Goal: Task Accomplishment & Management: Use online tool/utility

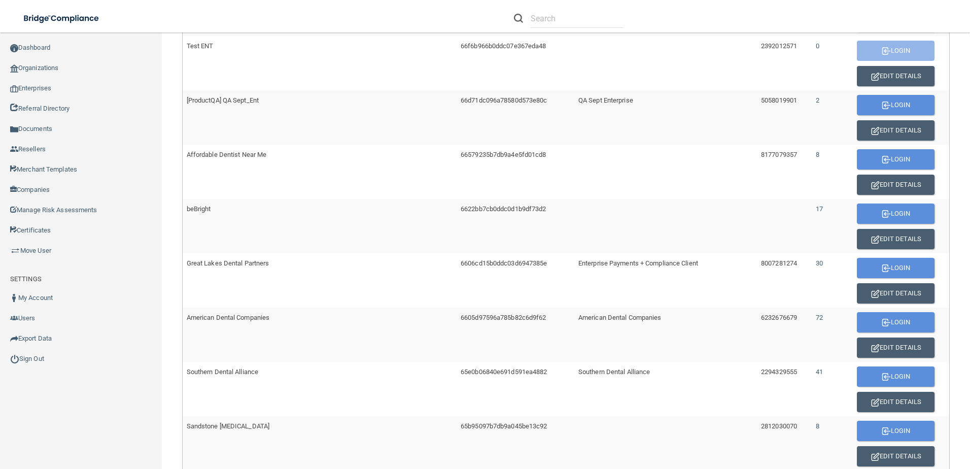
scroll to position [570, 0]
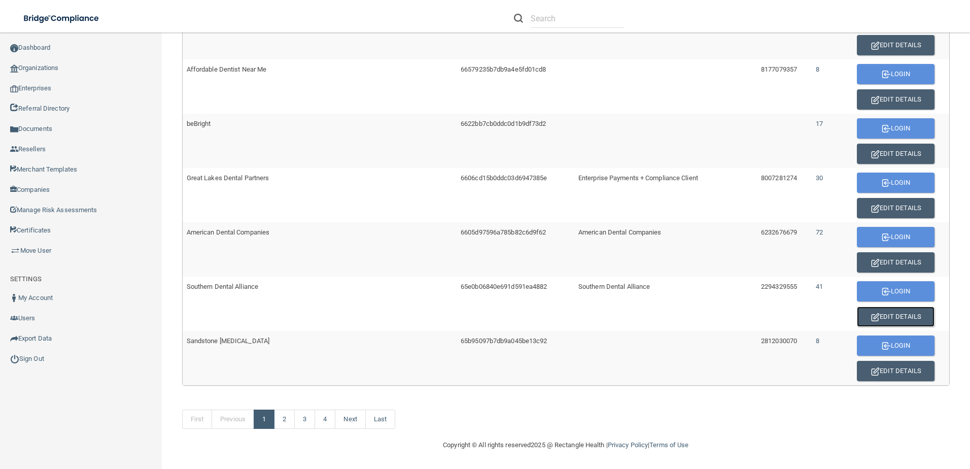
click at [880, 310] on button "Edit Details" at bounding box center [896, 316] width 78 height 20
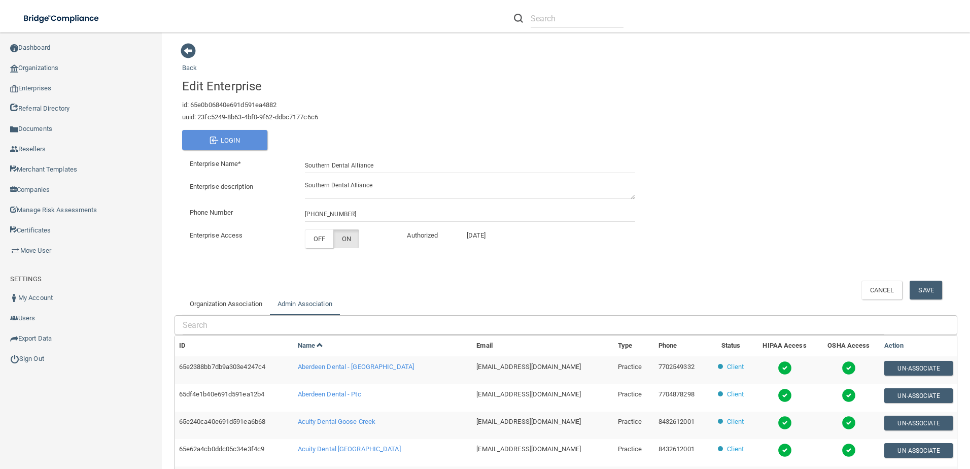
click at [303, 306] on link "Admin Association" at bounding box center [305, 304] width 70 height 22
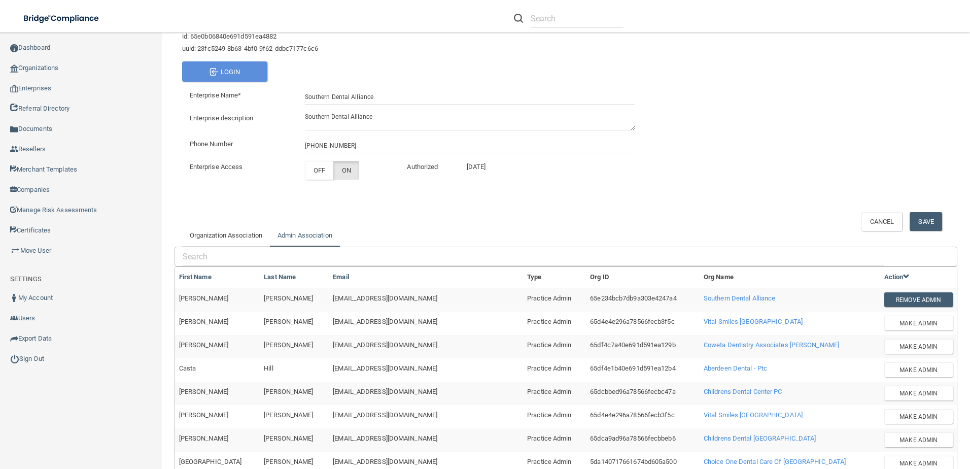
scroll to position [203, 0]
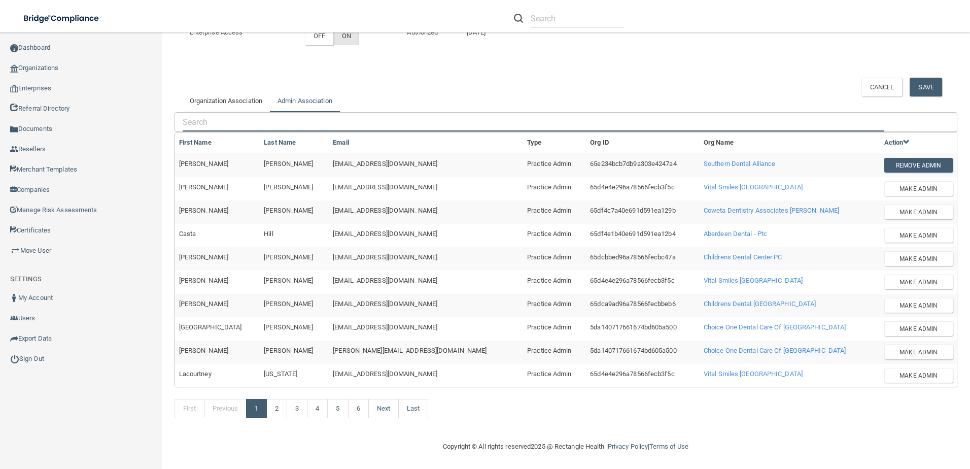
click at [247, 117] on input "text" at bounding box center [533, 122] width 701 height 19
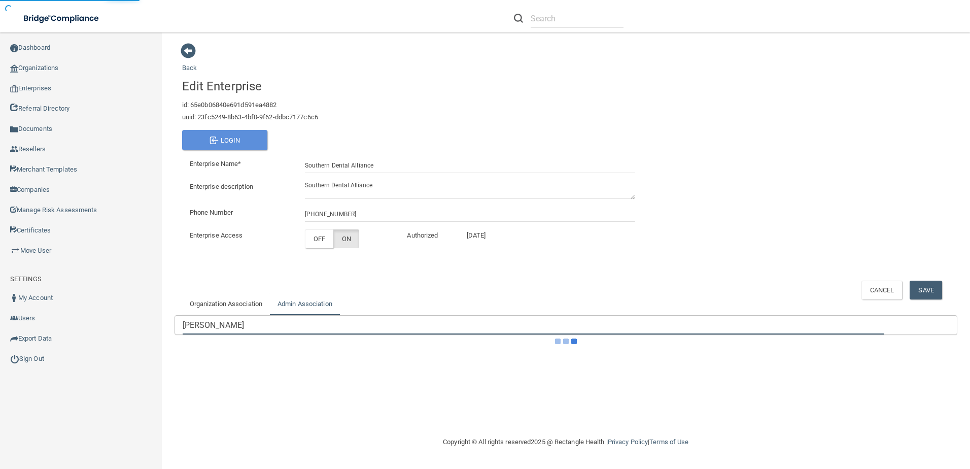
scroll to position [5, 0]
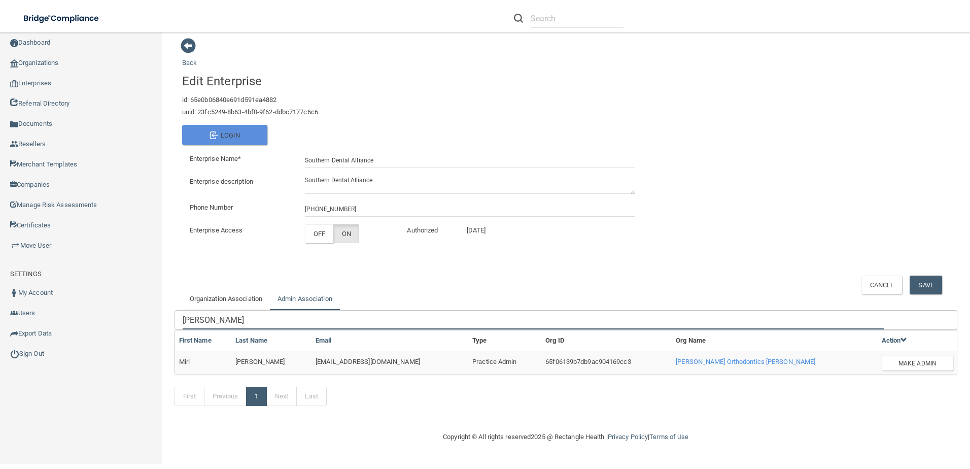
type input "[PERSON_NAME]"
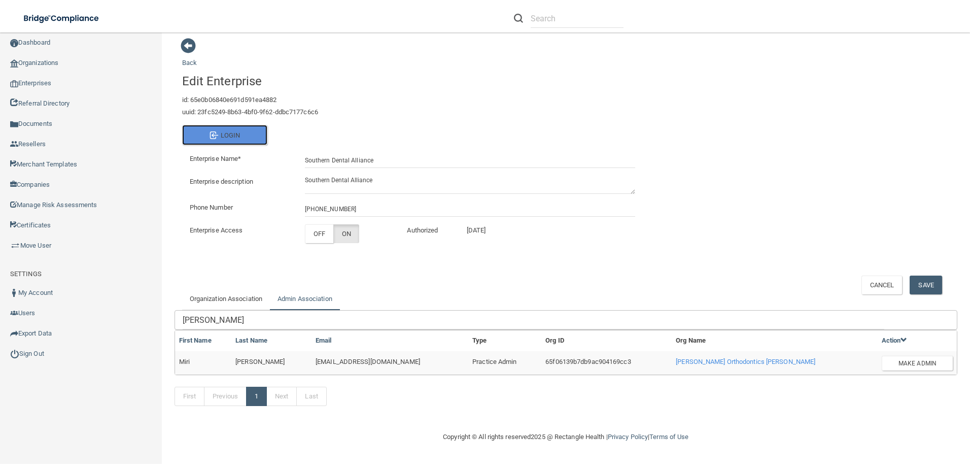
click at [207, 135] on button "Login" at bounding box center [224, 135] width 85 height 20
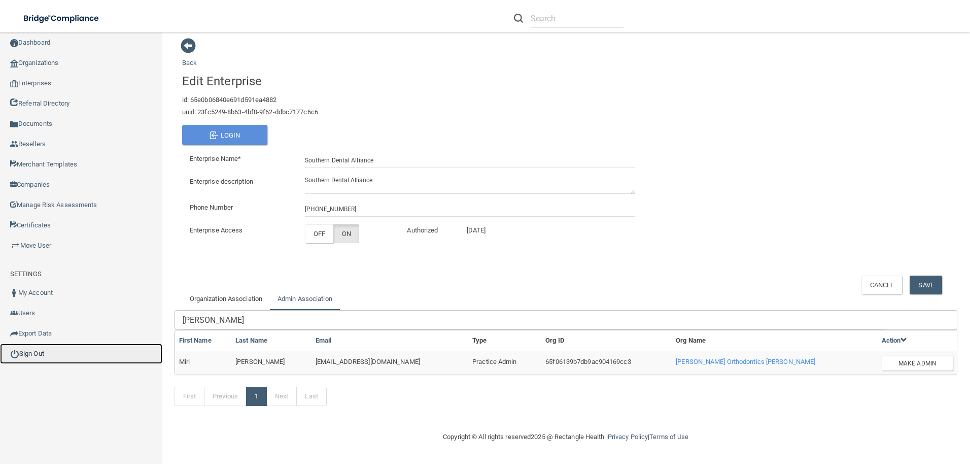
click at [26, 354] on link "Sign Out" at bounding box center [81, 353] width 162 height 20
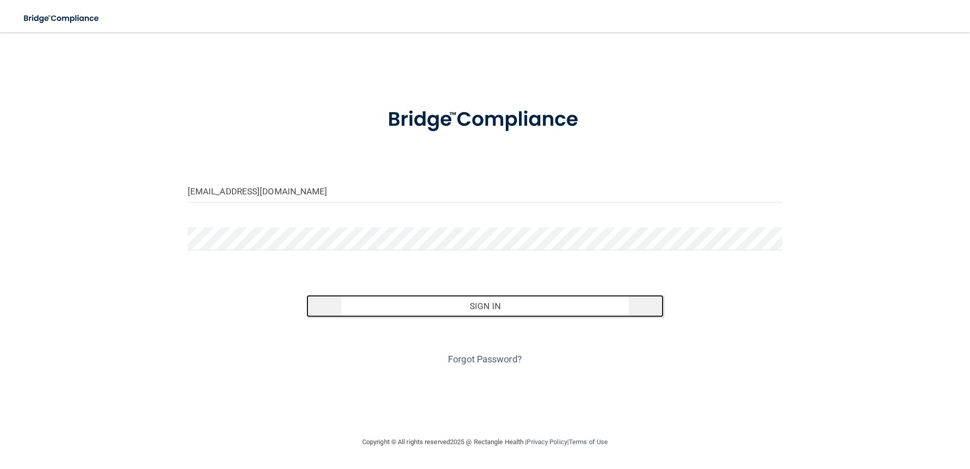
click at [498, 306] on button "Sign In" at bounding box center [484, 306] width 357 height 22
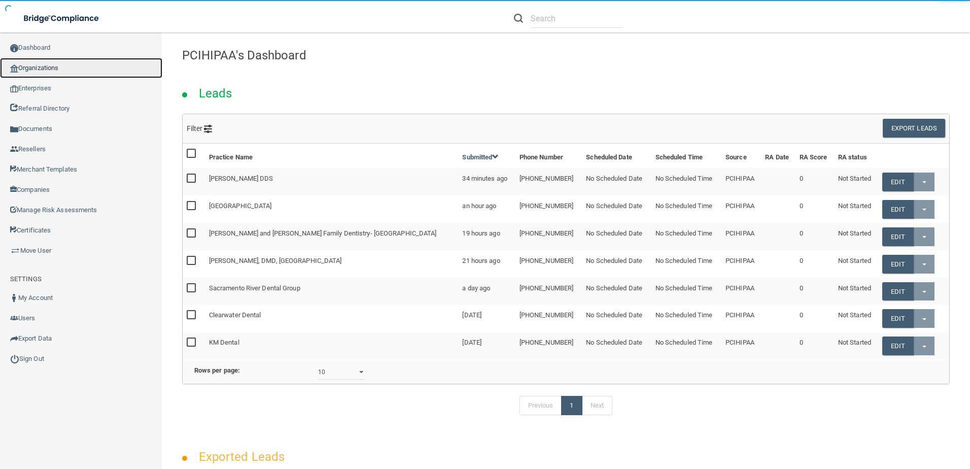
click at [67, 65] on link "Organizations" at bounding box center [81, 68] width 162 height 20
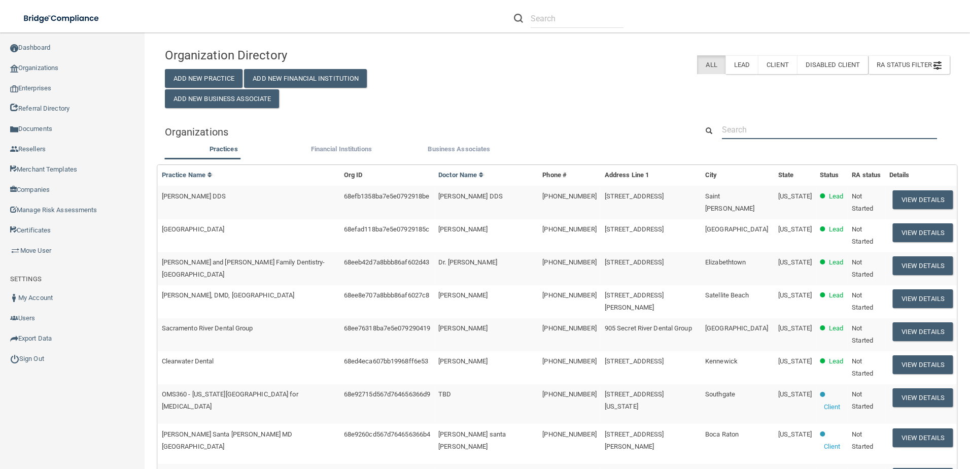
drag, startPoint x: 829, startPoint y: 122, endPoint x: 811, endPoint y: 132, distance: 20.0
click at [828, 124] on input "text" at bounding box center [829, 129] width 215 height 19
paste input "[EMAIL_ADDRESS][DOMAIN_NAME]"
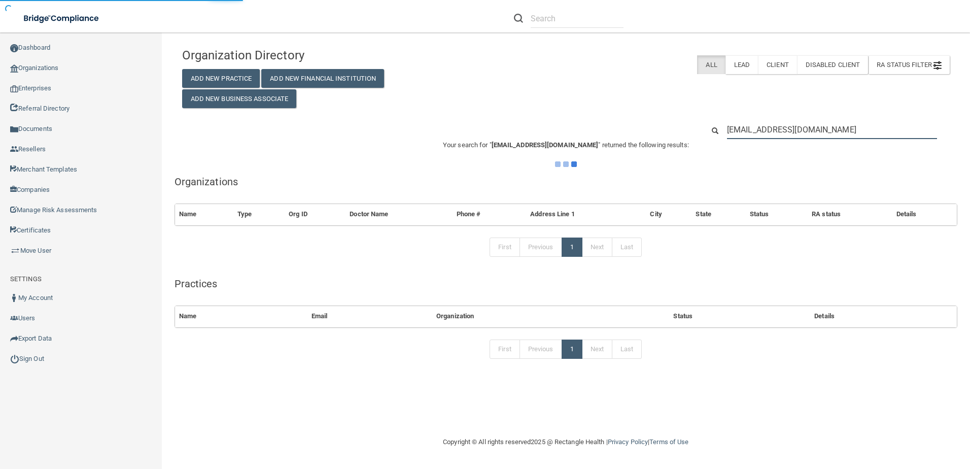
type input "[EMAIL_ADDRESS][DOMAIN_NAME]"
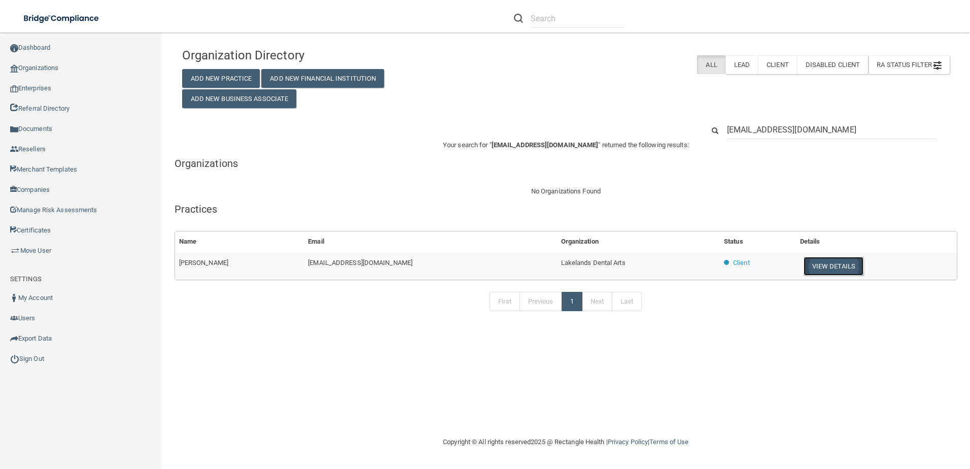
click at [820, 271] on button "View Details" at bounding box center [833, 266] width 60 height 19
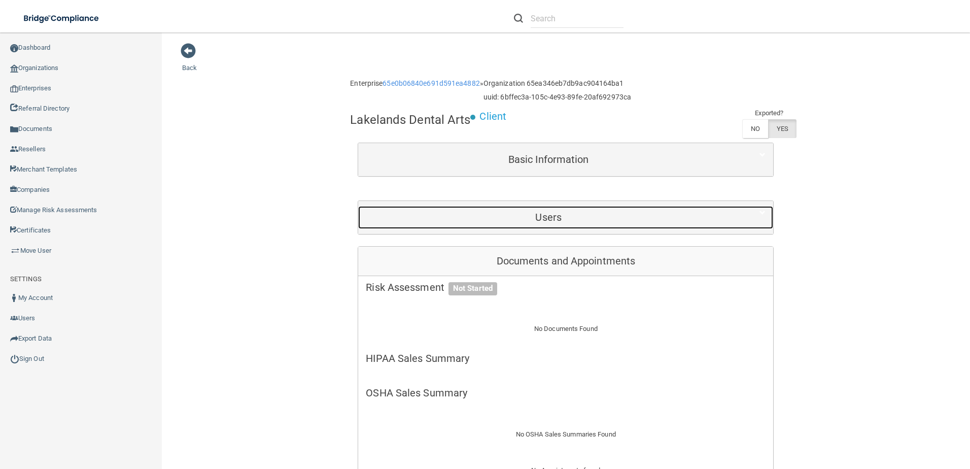
click at [551, 220] on h5 "Users" at bounding box center [548, 216] width 365 height 11
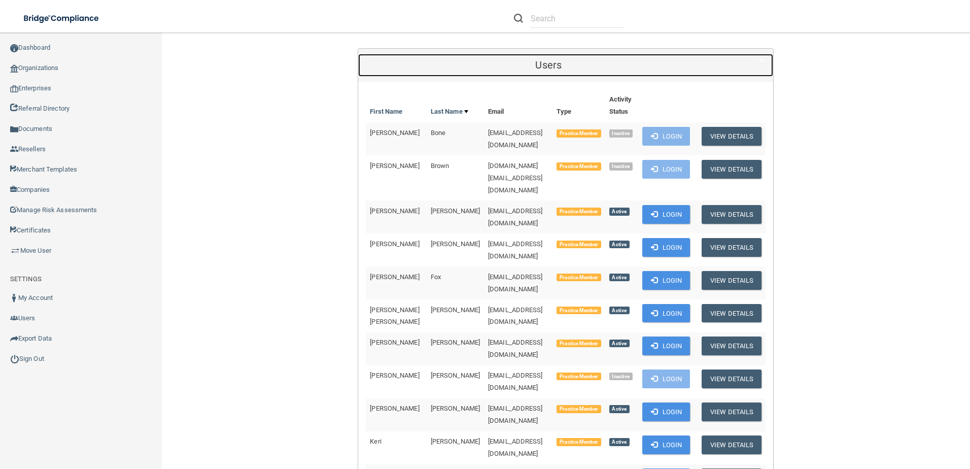
scroll to position [203, 0]
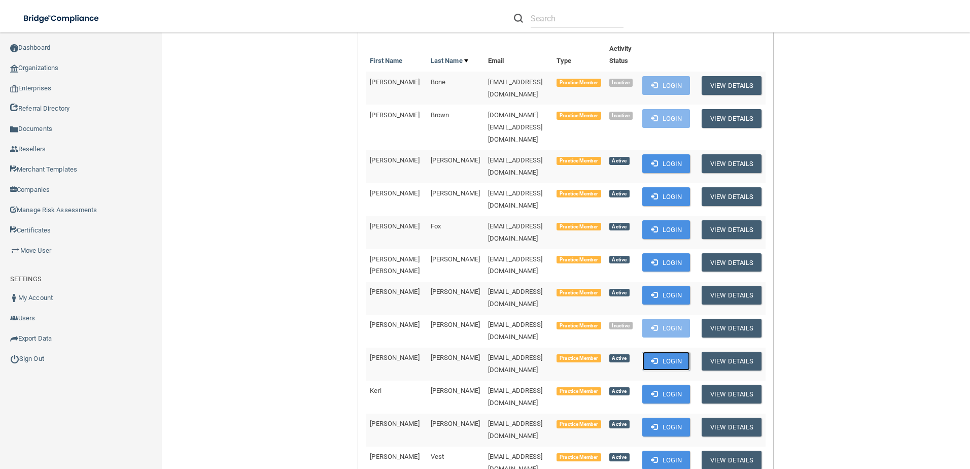
click at [664, 351] on button "Login" at bounding box center [666, 360] width 48 height 19
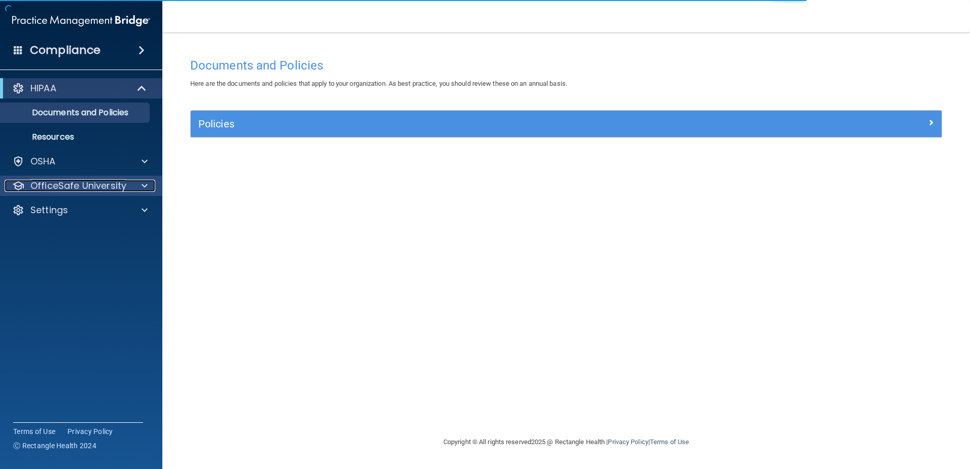
click at [95, 187] on p "OfficeSafe University" at bounding box center [78, 186] width 96 height 12
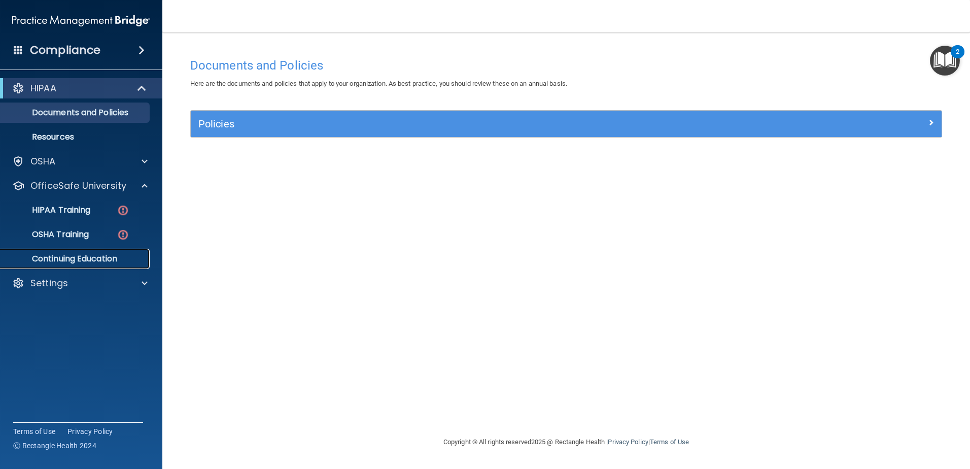
click at [97, 255] on p "Continuing Education" at bounding box center [76, 259] width 138 height 10
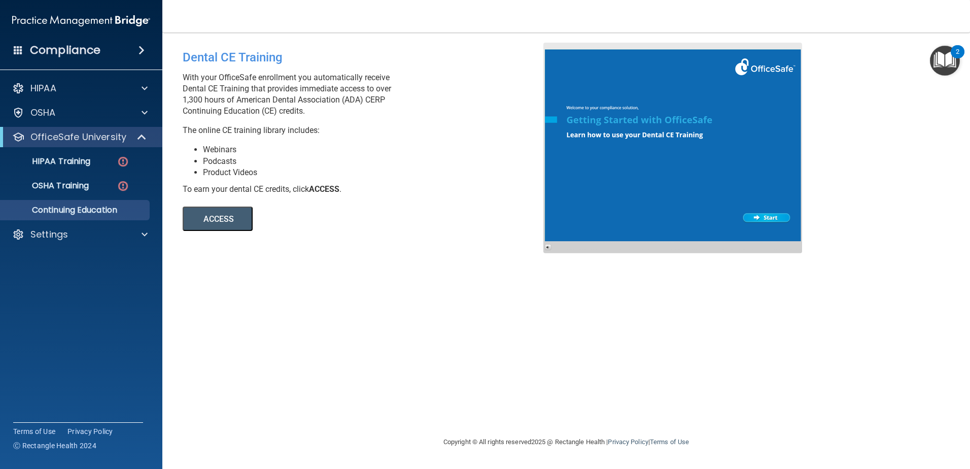
click at [217, 216] on button "ACCESS" at bounding box center [218, 218] width 70 height 24
